Goal: Transaction & Acquisition: Book appointment/travel/reservation

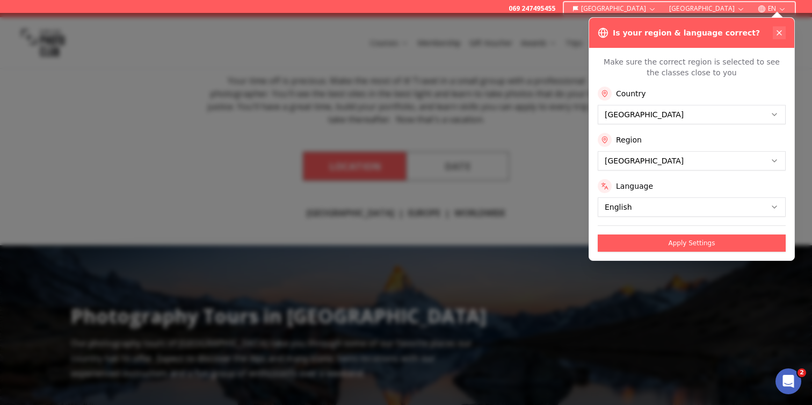
click at [781, 30] on icon at bounding box center [779, 32] width 9 height 9
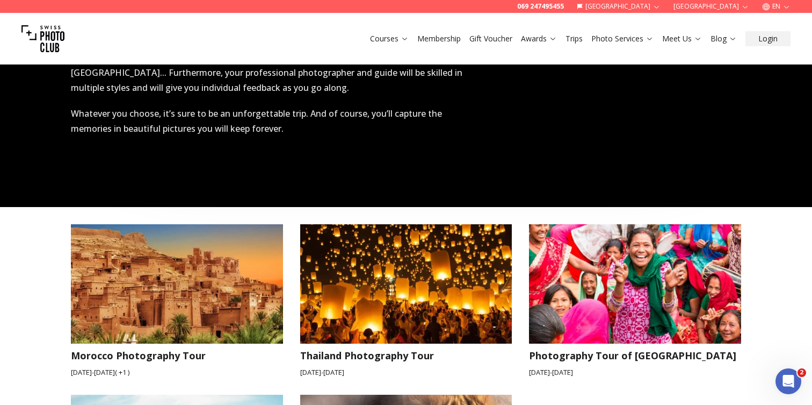
scroll to position [1514, 0]
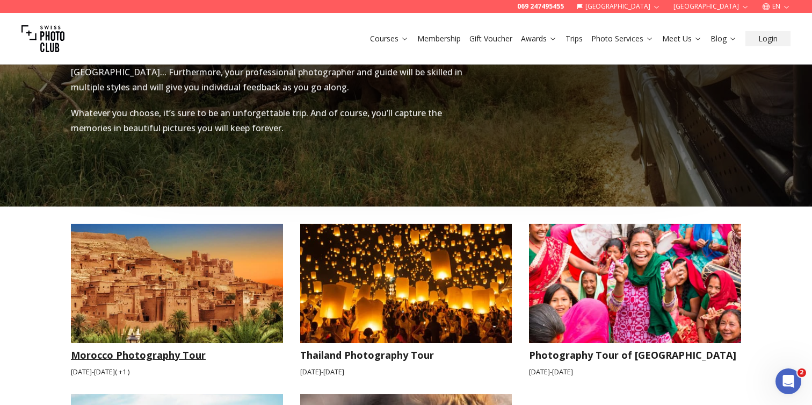
click at [185, 258] on img at bounding box center [177, 282] width 212 height 119
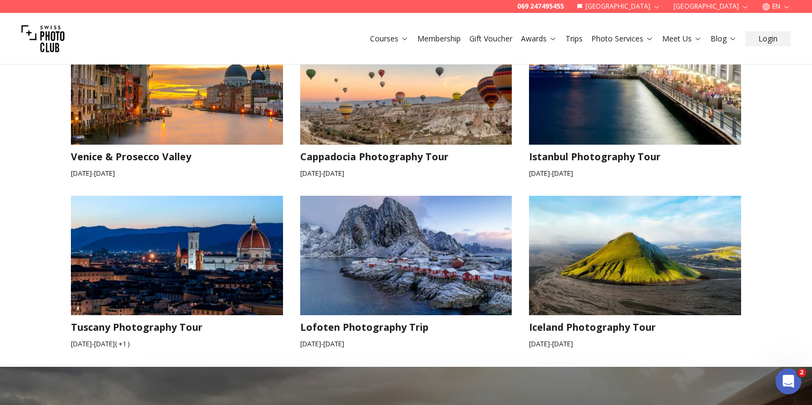
scroll to position [1009, 0]
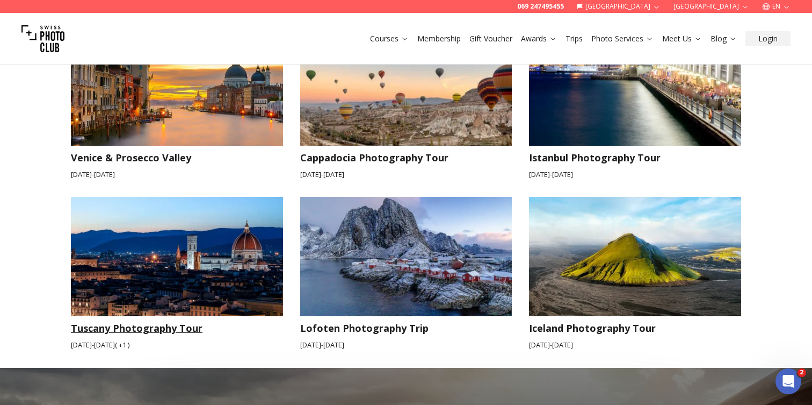
click at [117, 219] on img at bounding box center [177, 256] width 212 height 119
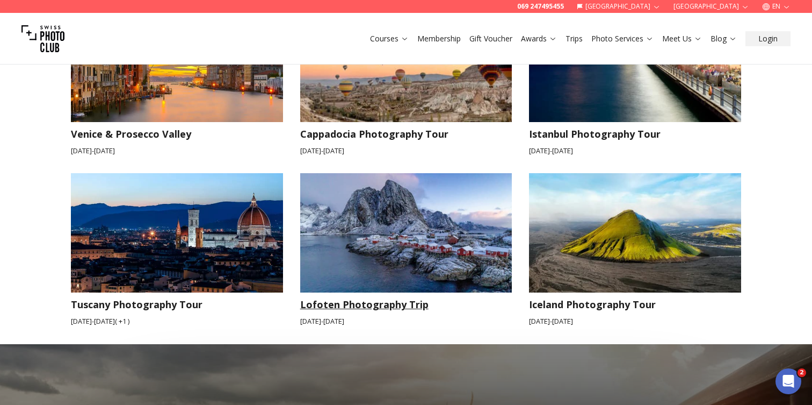
scroll to position [1036, 0]
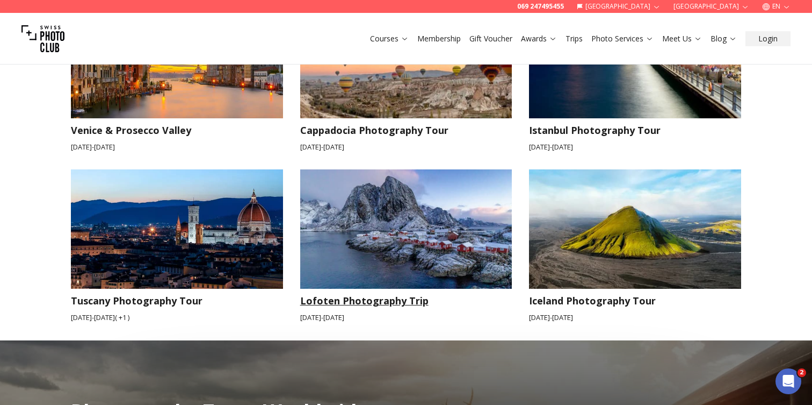
click at [401, 220] on img at bounding box center [406, 228] width 212 height 119
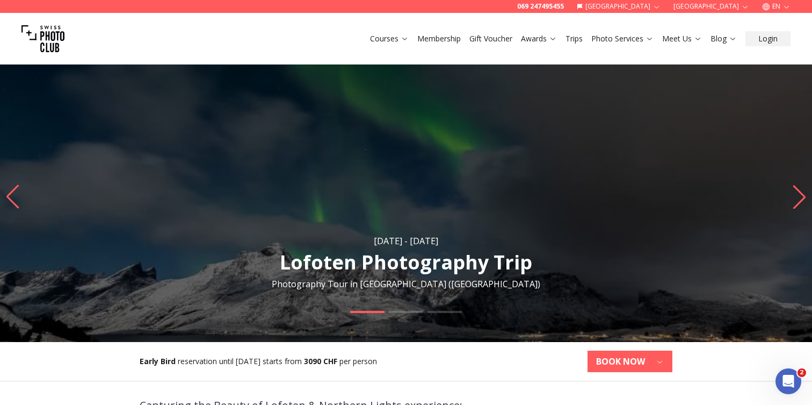
click at [11, 195] on icon "Previous slide" at bounding box center [12, 197] width 15 height 24
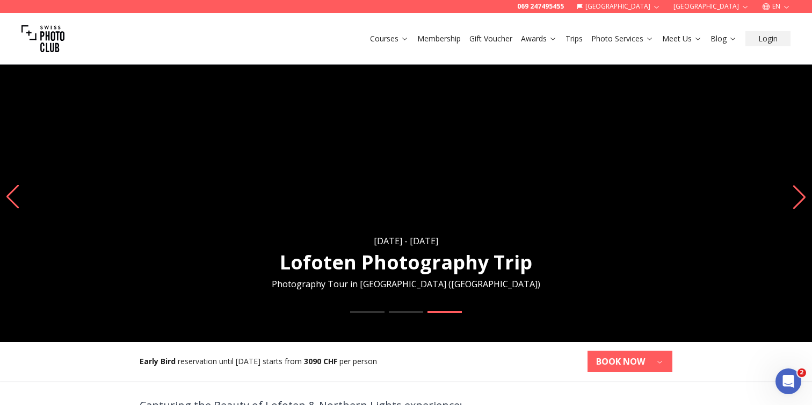
click at [11, 195] on icon "Previous slide" at bounding box center [12, 197] width 15 height 24
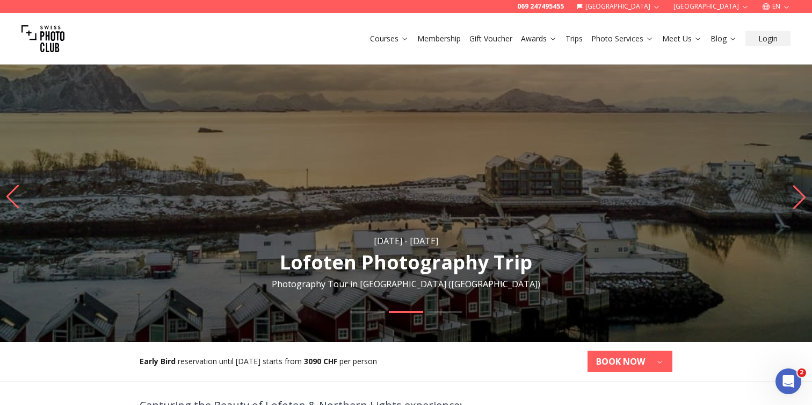
click at [11, 195] on icon "Previous slide" at bounding box center [12, 197] width 15 height 24
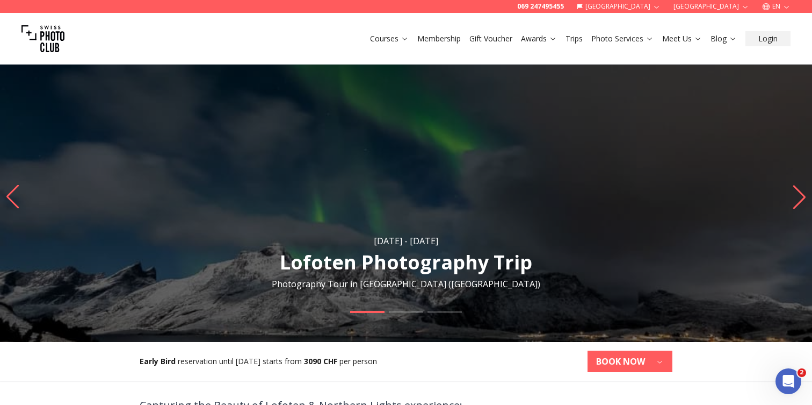
click at [11, 195] on icon "Previous slide" at bounding box center [12, 197] width 15 height 24
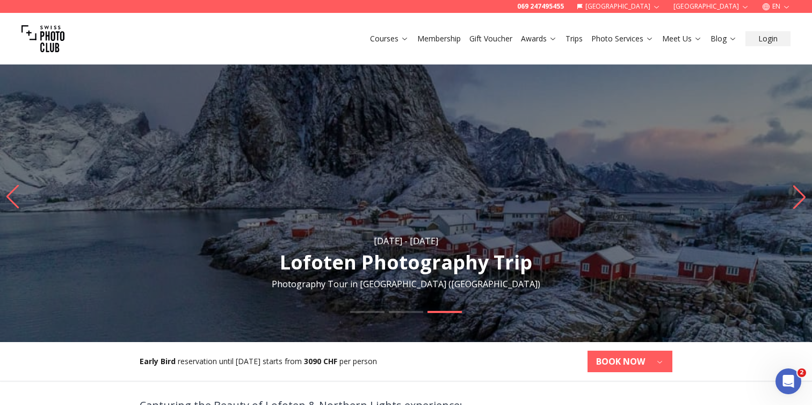
click at [11, 195] on icon "Previous slide" at bounding box center [12, 197] width 15 height 24
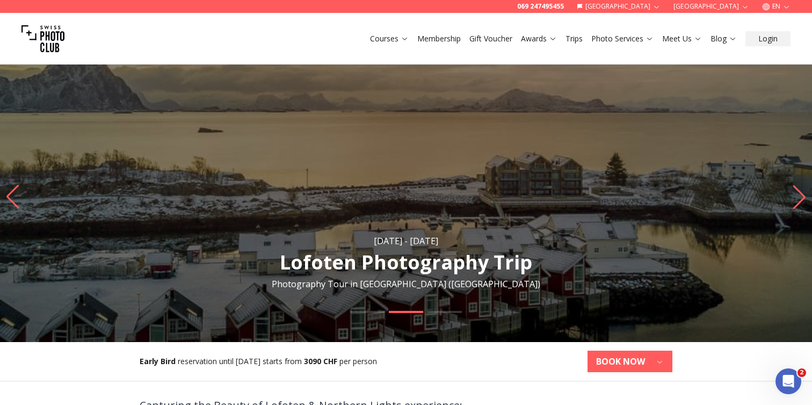
click at [11, 195] on icon "Previous slide" at bounding box center [12, 197] width 15 height 24
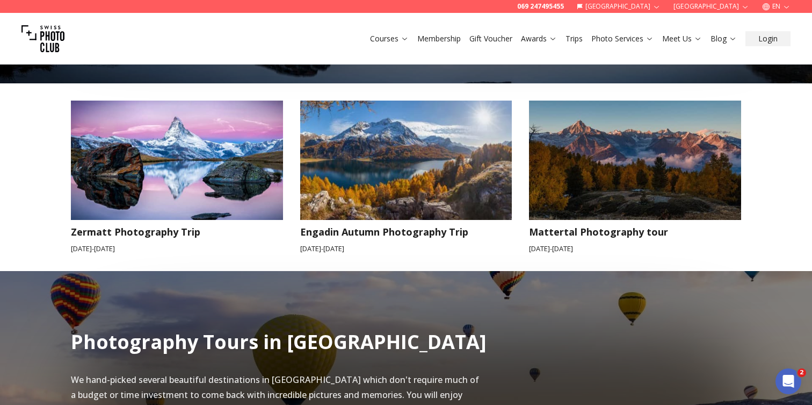
scroll to position [449, 0]
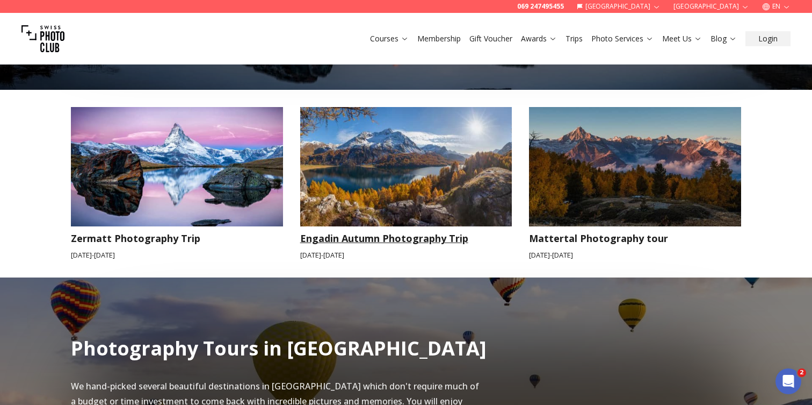
click at [399, 170] on img at bounding box center [406, 166] width 212 height 119
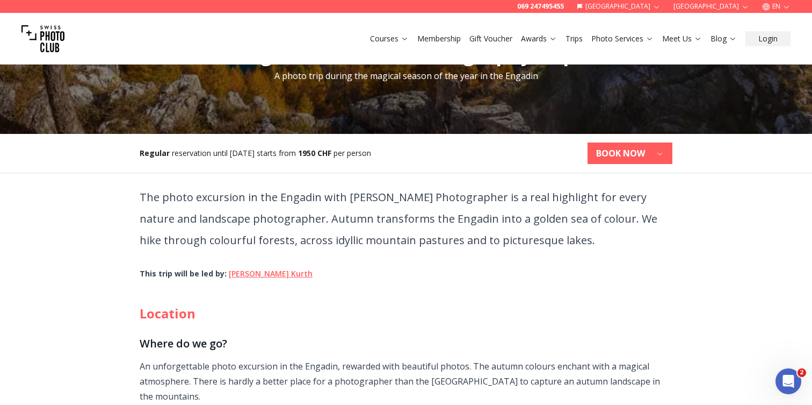
scroll to position [205, 0]
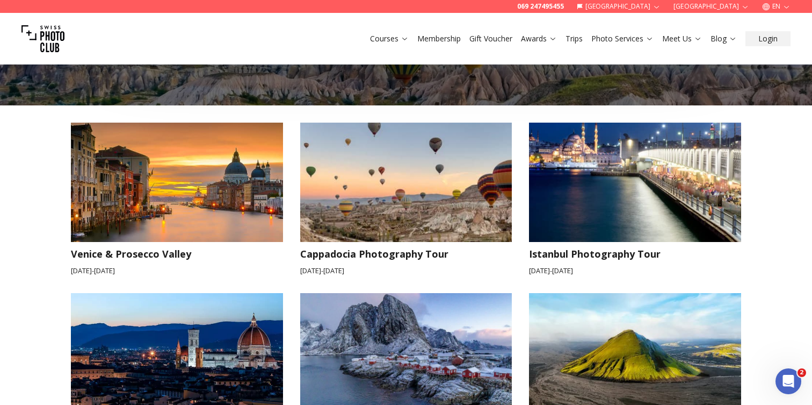
scroll to position [913, 0]
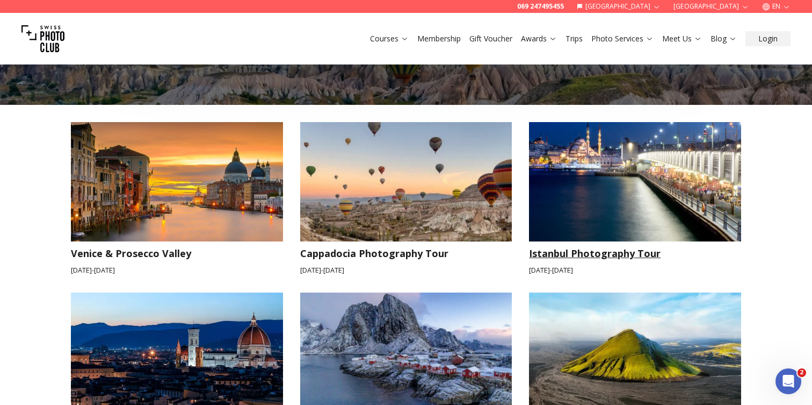
click at [625, 142] on img at bounding box center [635, 181] width 212 height 119
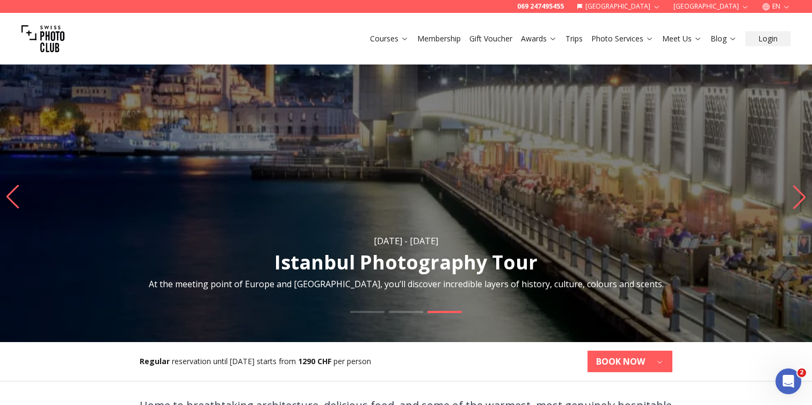
click at [12, 190] on icon "Previous slide" at bounding box center [12, 197] width 15 height 24
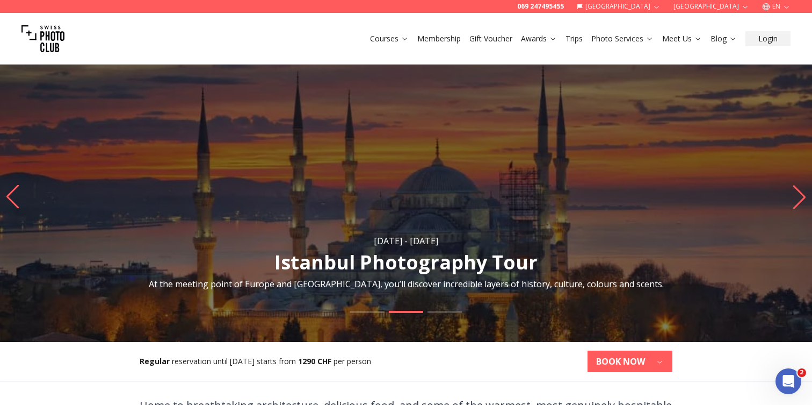
click at [11, 184] on img "2 / 3" at bounding box center [406, 201] width 812 height 279
click at [10, 193] on icon "Previous slide" at bounding box center [12, 196] width 12 height 24
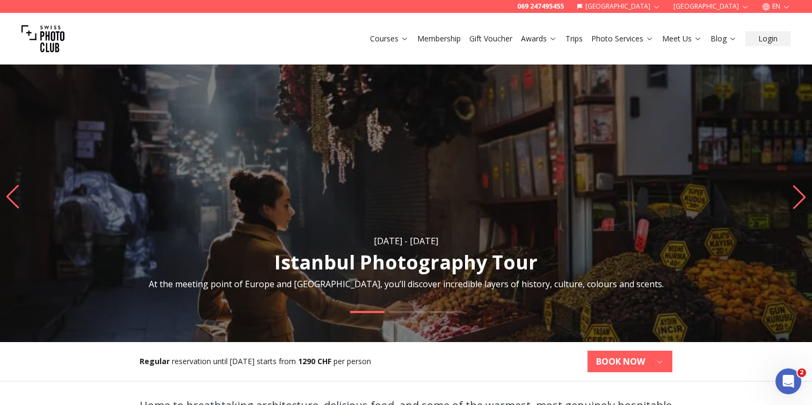
click at [13, 192] on icon "Previous slide" at bounding box center [12, 197] width 15 height 24
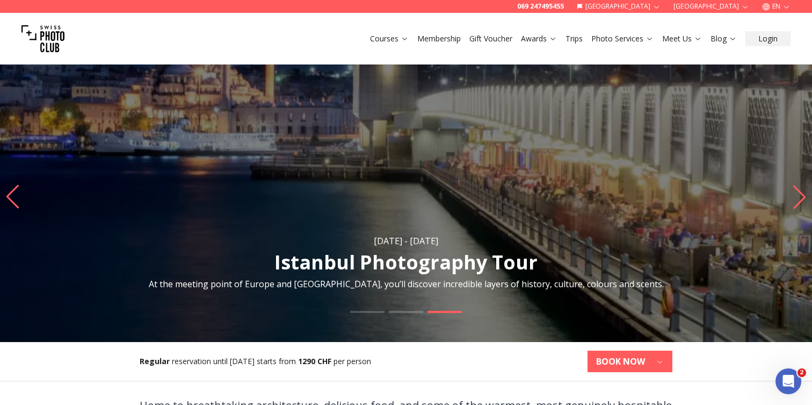
click at [13, 192] on icon "Previous slide" at bounding box center [12, 197] width 15 height 24
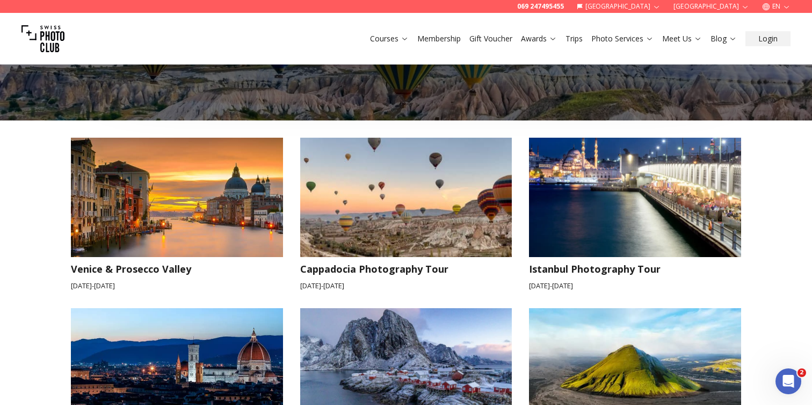
scroll to position [900, 0]
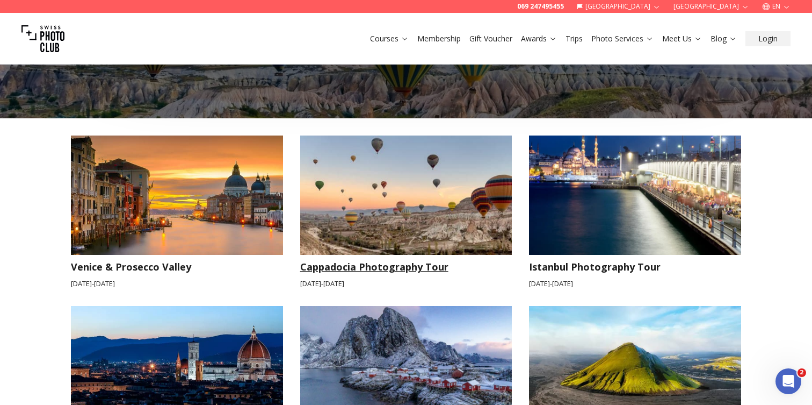
click at [351, 182] on img at bounding box center [406, 194] width 212 height 119
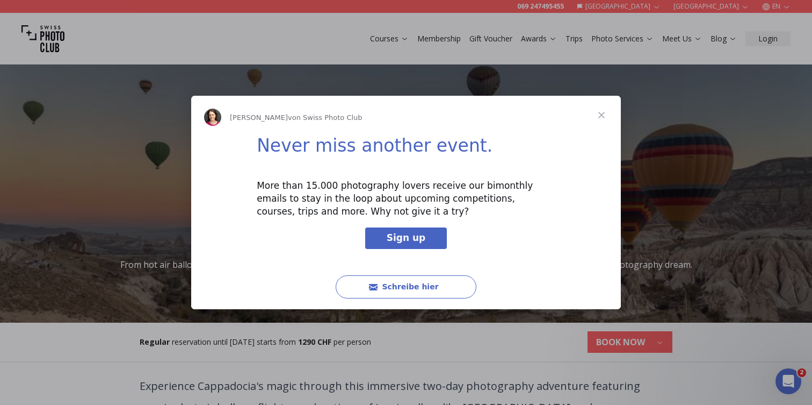
click at [604, 114] on span "Schließen" at bounding box center [601, 115] width 39 height 39
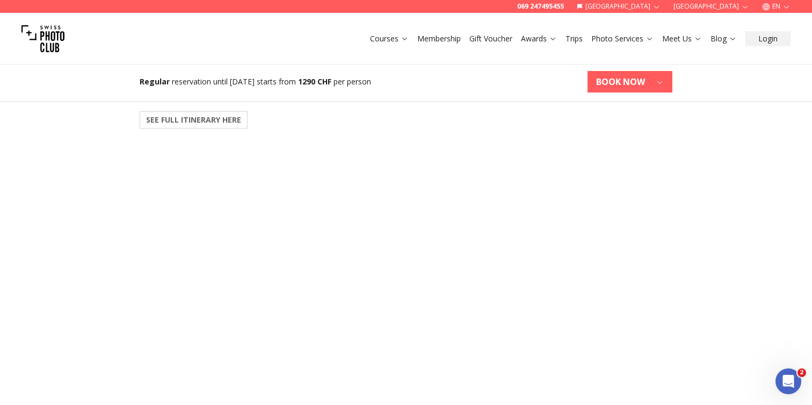
scroll to position [1359, 0]
